Goal: Navigation & Orientation: Find specific page/section

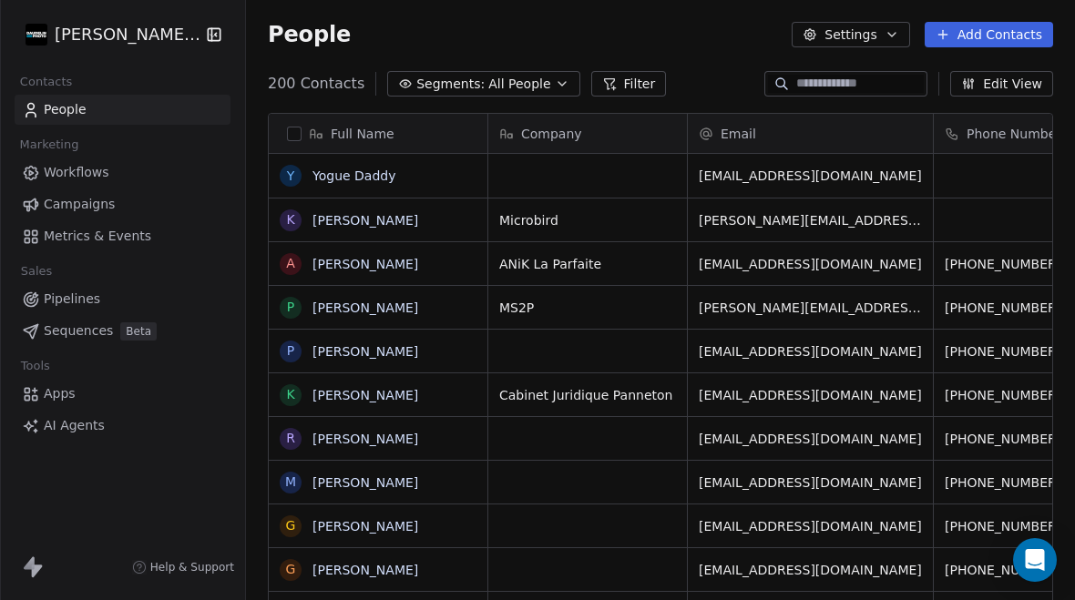
scroll to position [612, 829]
click at [283, 173] on button "grid" at bounding box center [290, 176] width 15 height 15
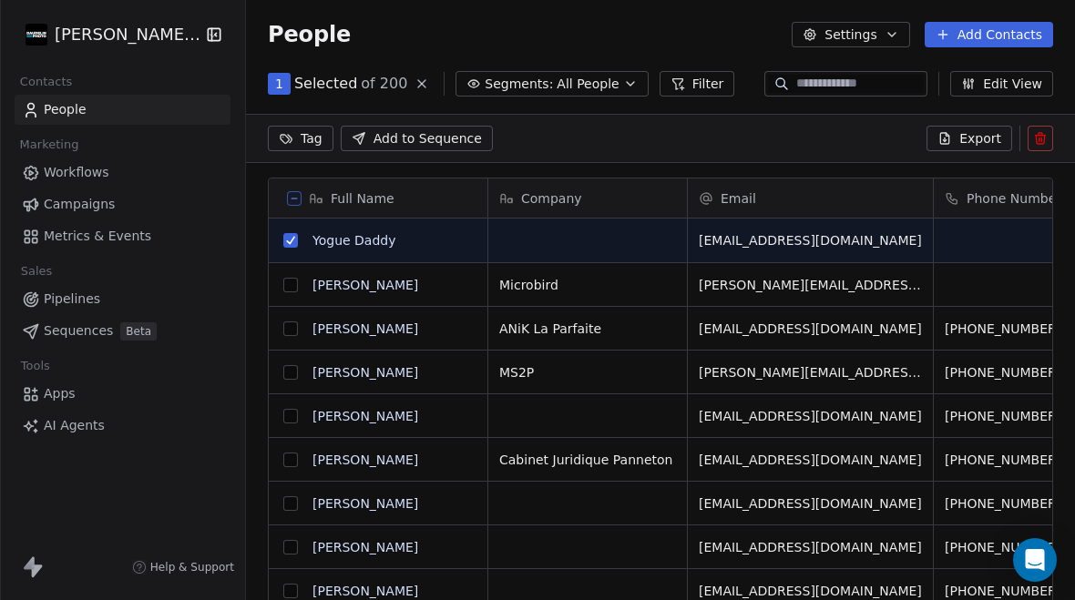
scroll to position [548, 829]
click at [1043, 137] on icon at bounding box center [1040, 138] width 15 height 15
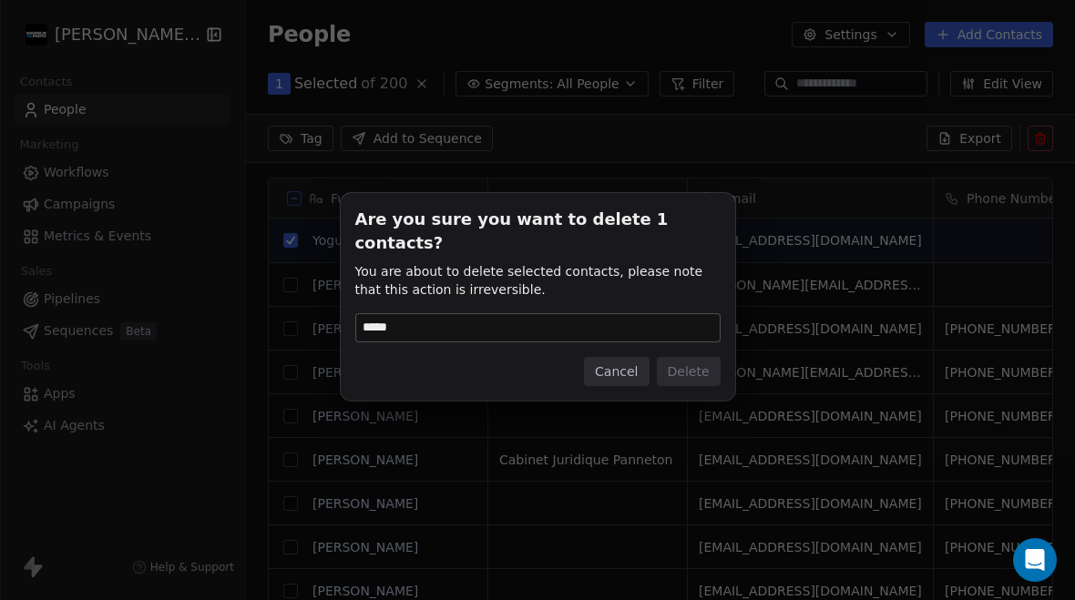
type input "******"
click at [697, 357] on button "Delete" at bounding box center [689, 371] width 64 height 29
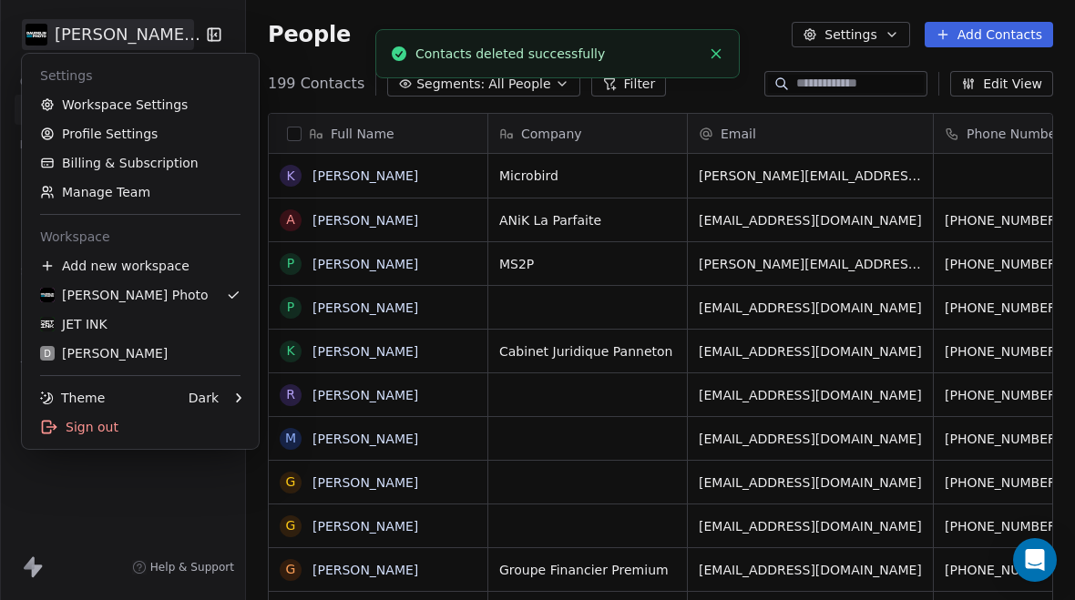
click at [97, 329] on div "JET INK" at bounding box center [73, 324] width 67 height 18
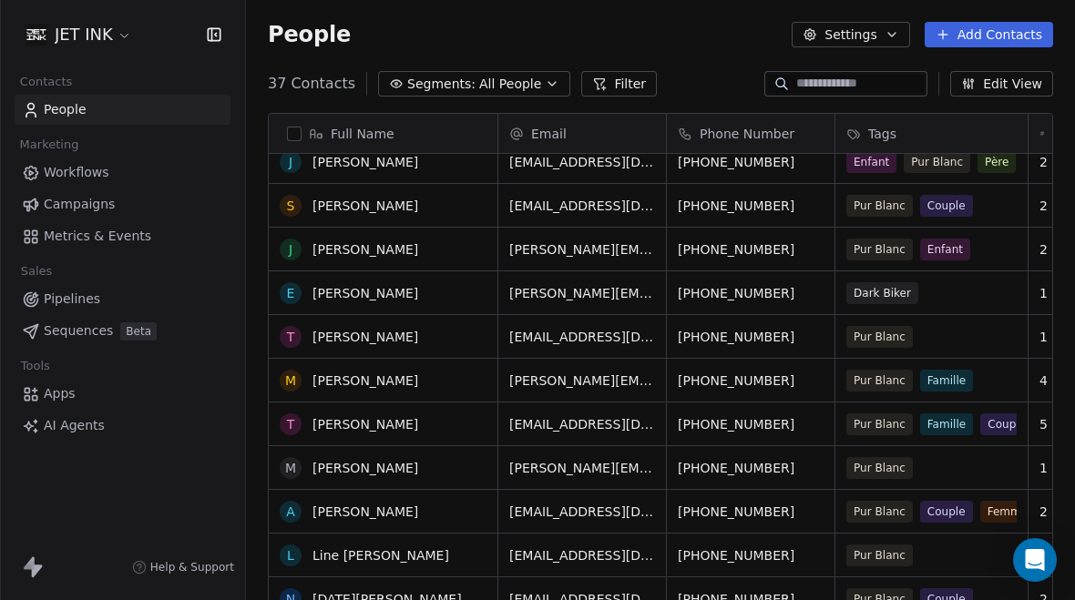
click at [350, 468] on div "T [PERSON_NAME] F [PERSON_NAME] S [PERSON_NAME] K [PERSON_NAME] J [PERSON_NAME]…" at bounding box center [384, 417] width 230 height 527
click at [354, 473] on div "T [PERSON_NAME] F [PERSON_NAME] S [PERSON_NAME] K [PERSON_NAME] J [PERSON_NAME]…" at bounding box center [384, 417] width 230 height 527
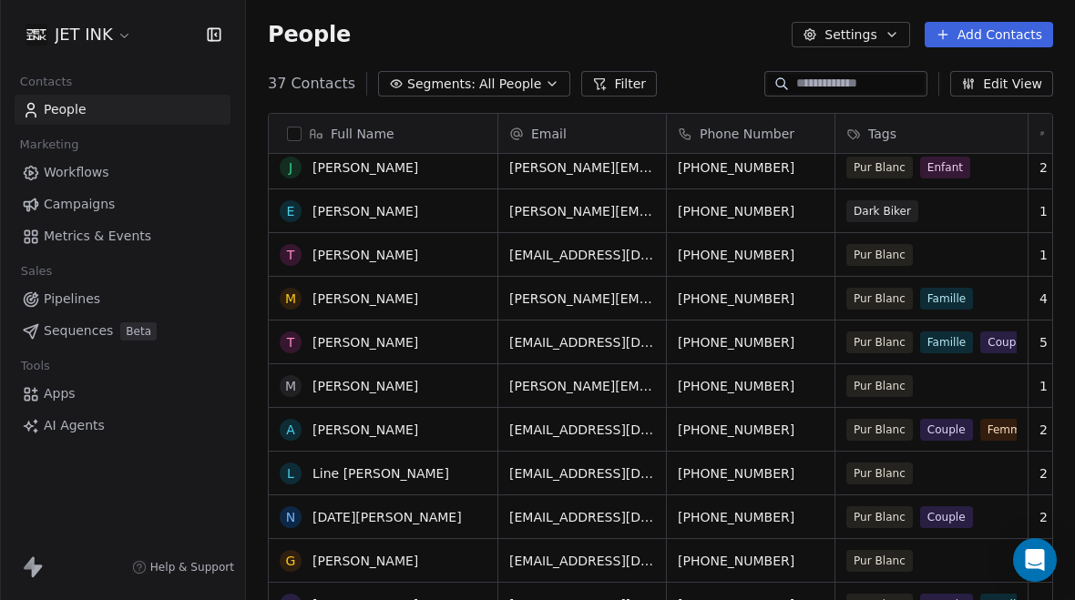
click at [338, 389] on div "T [PERSON_NAME] F [PERSON_NAME] S [PERSON_NAME] K [PERSON_NAME] J [PERSON_NAME]…" at bounding box center [384, 417] width 230 height 527
click at [338, 388] on div "T [PERSON_NAME] F [PERSON_NAME] S [PERSON_NAME] K [PERSON_NAME] J [PERSON_NAME]…" at bounding box center [384, 417] width 230 height 527
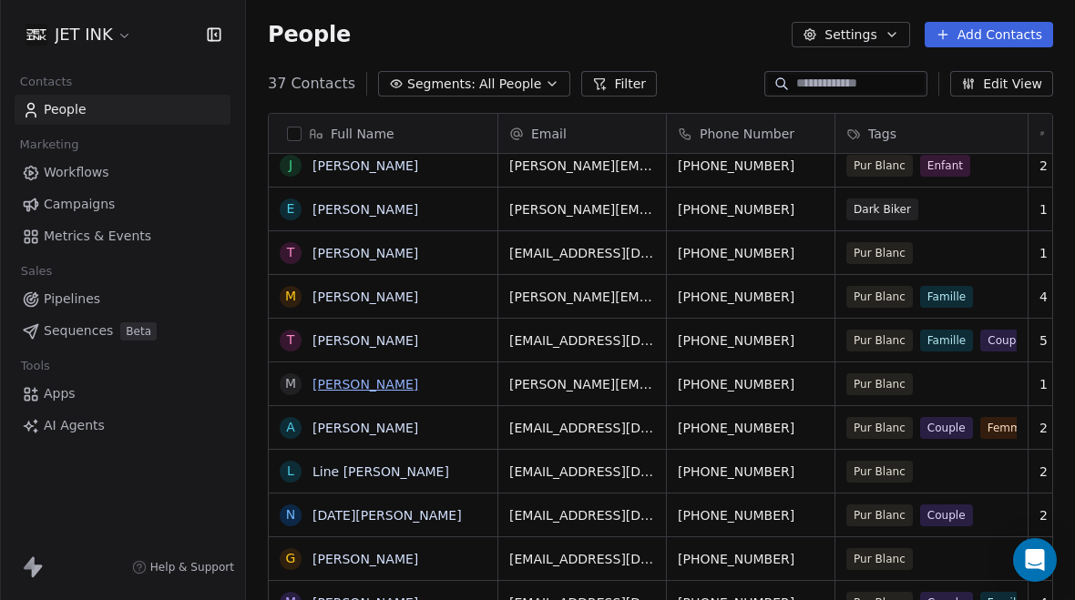
click at [336, 384] on link "[PERSON_NAME]" at bounding box center [365, 384] width 106 height 15
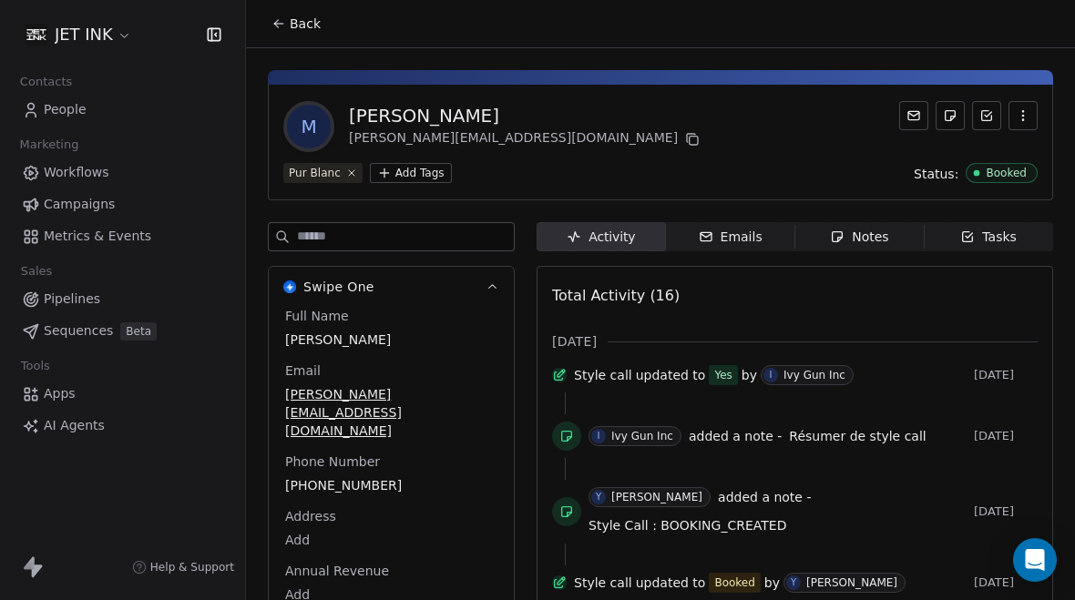
click at [843, 248] on span "Notes Notes" at bounding box center [859, 236] width 129 height 29
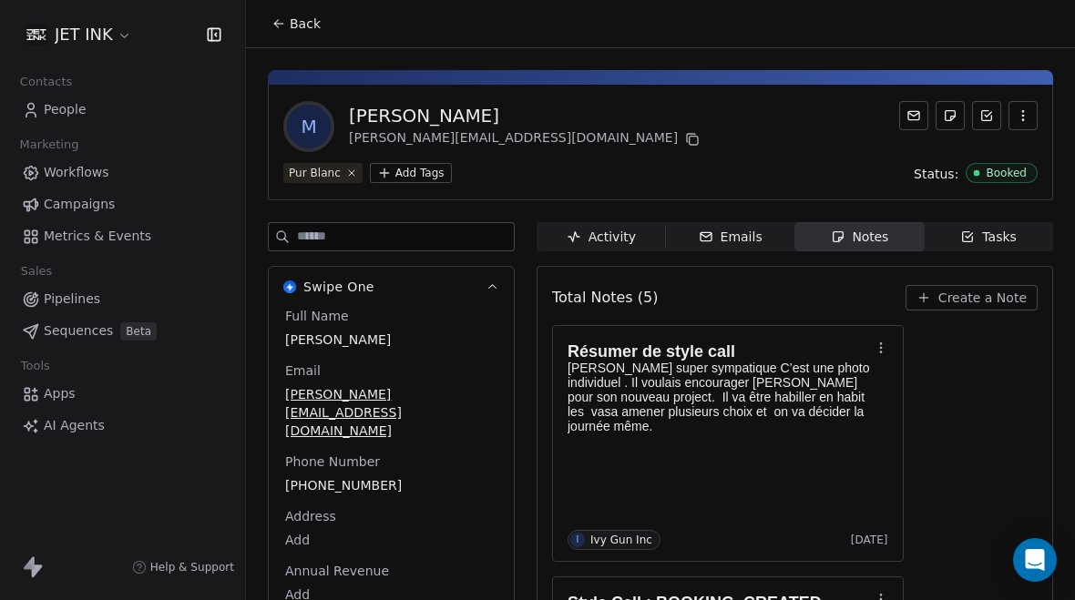
click at [61, 118] on span "People" at bounding box center [65, 109] width 43 height 19
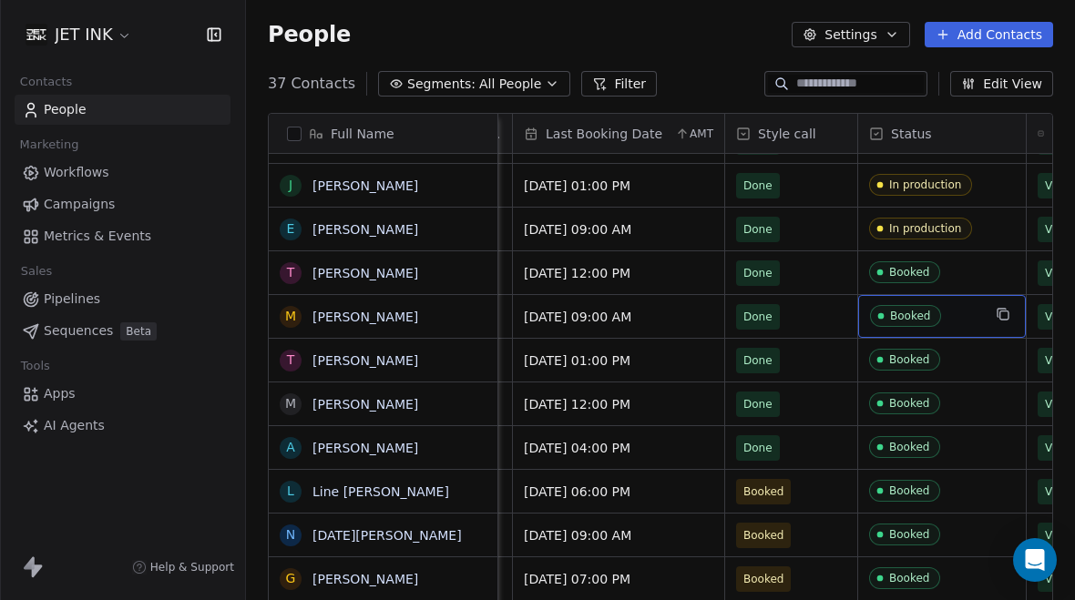
click at [964, 305] on span "Booked" at bounding box center [925, 316] width 111 height 23
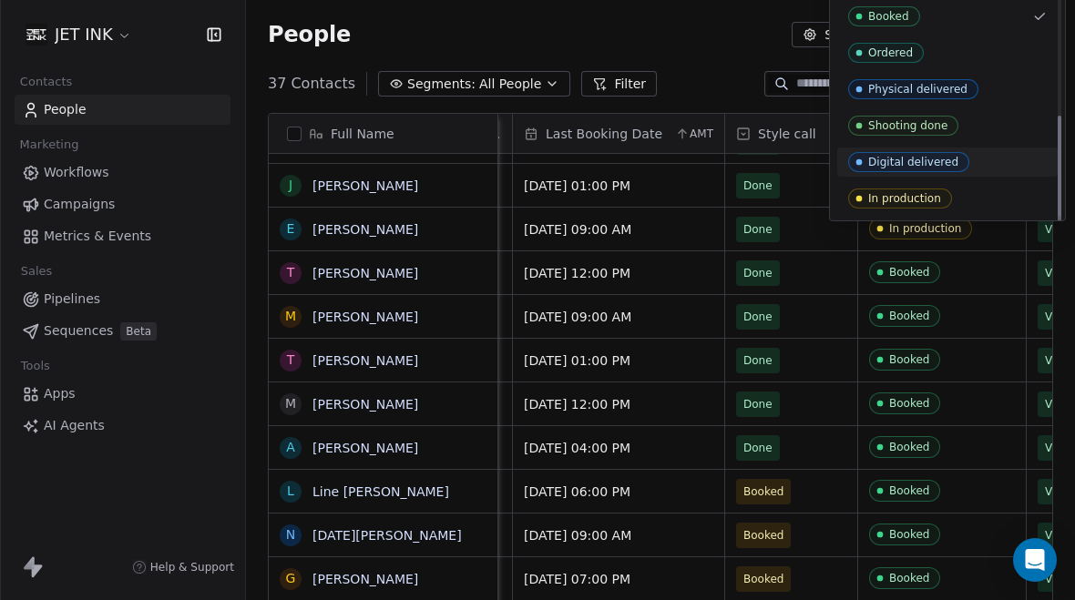
click at [971, 193] on div "In production" at bounding box center [947, 199] width 199 height 20
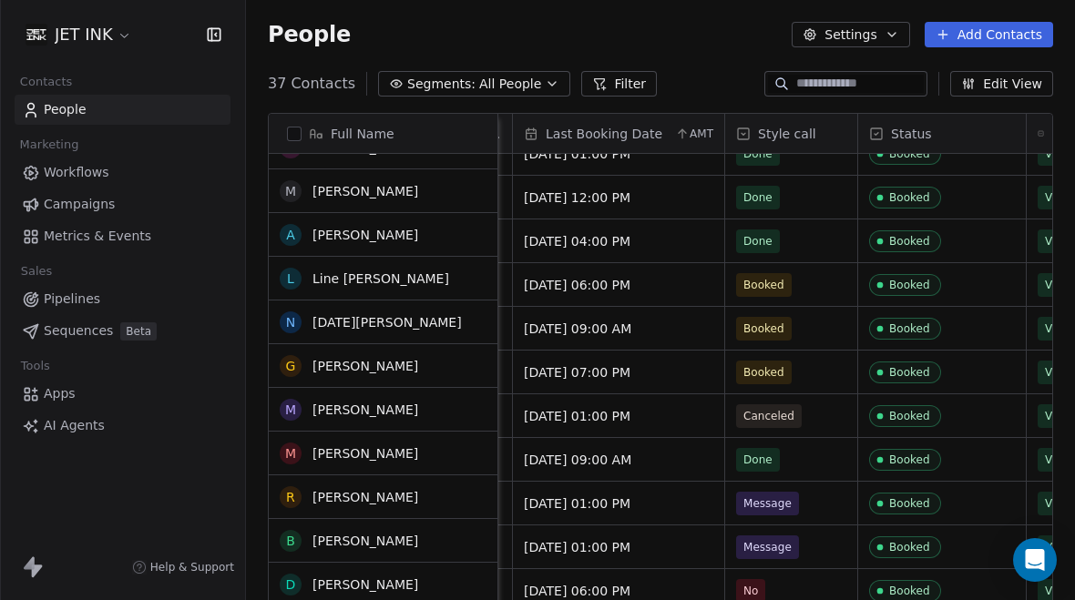
scroll to position [554, 0]
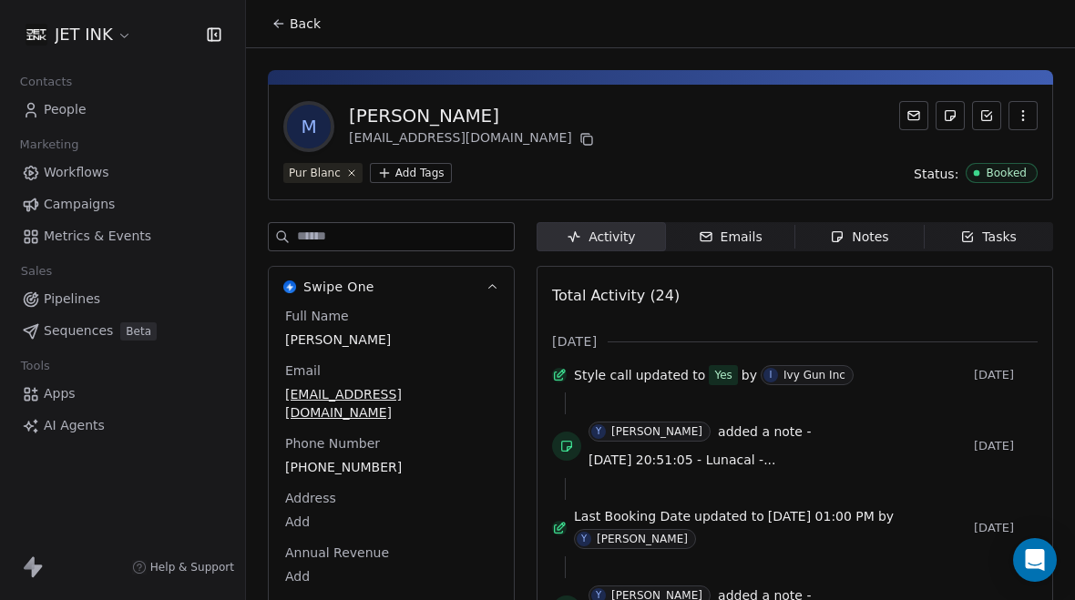
click at [742, 228] on div "Emails" at bounding box center [731, 237] width 64 height 19
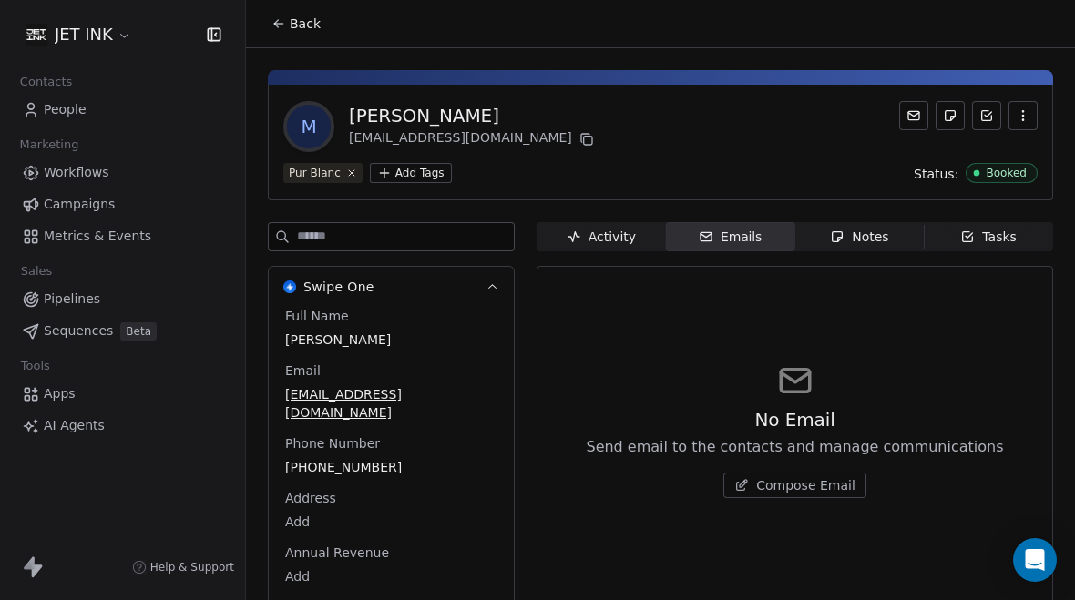
click at [860, 228] on div "Notes" at bounding box center [859, 237] width 58 height 19
